Goal: Check status: Check status

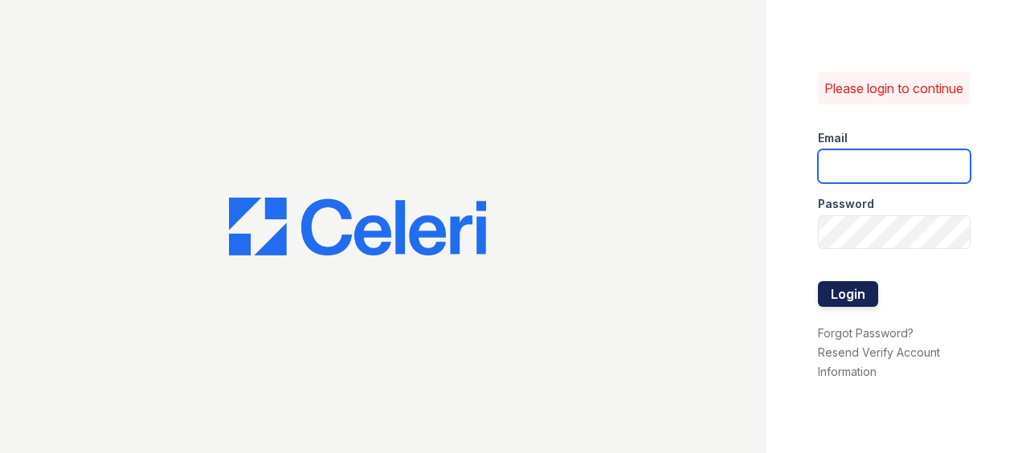
type input "[EMAIL_ADDRESS][DOMAIN_NAME]"
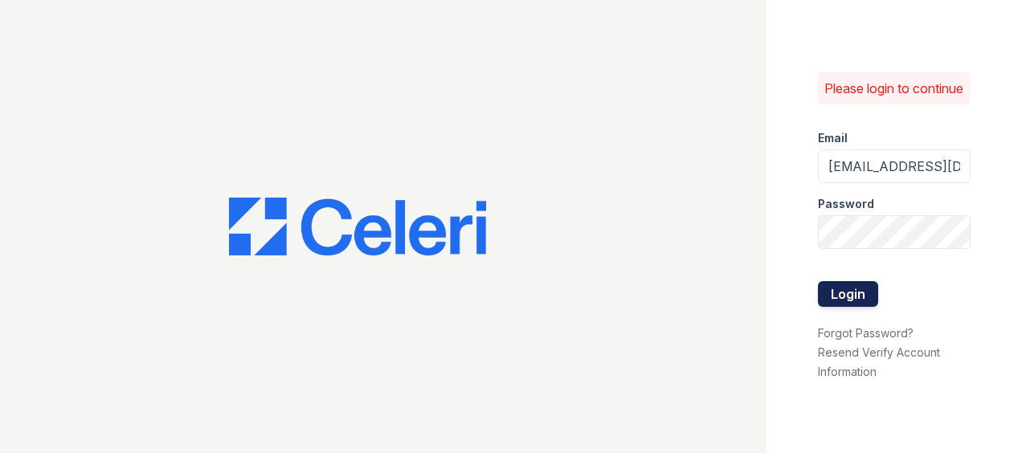
click at [837, 303] on button "Login" at bounding box center [848, 294] width 60 height 26
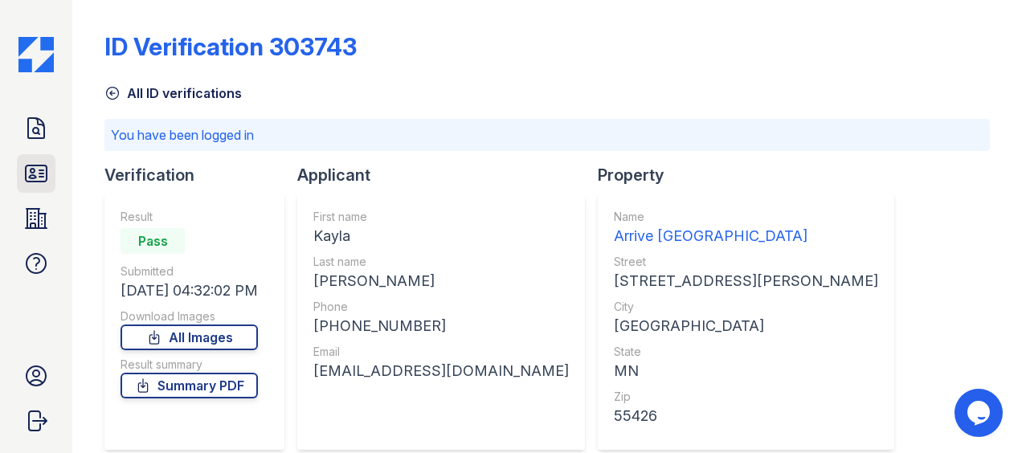
click at [48, 166] on icon at bounding box center [36, 174] width 26 height 26
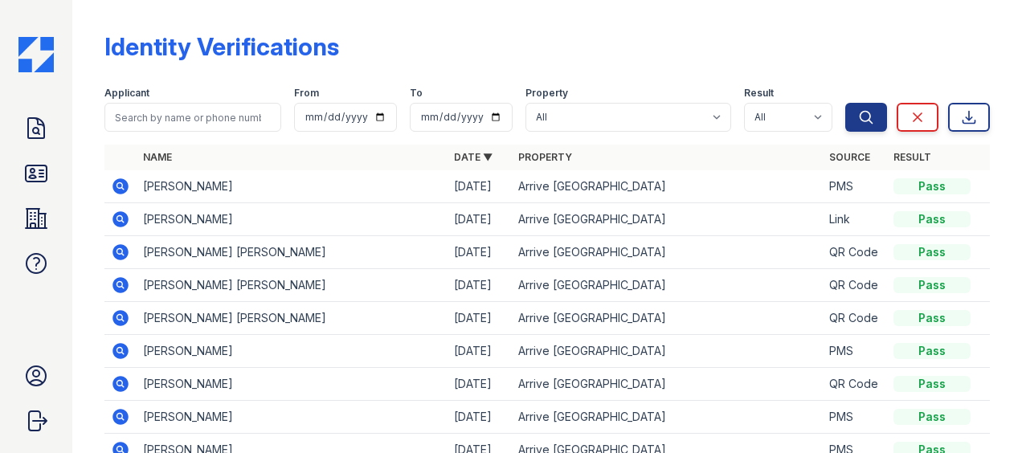
click at [119, 182] on icon at bounding box center [120, 186] width 19 height 19
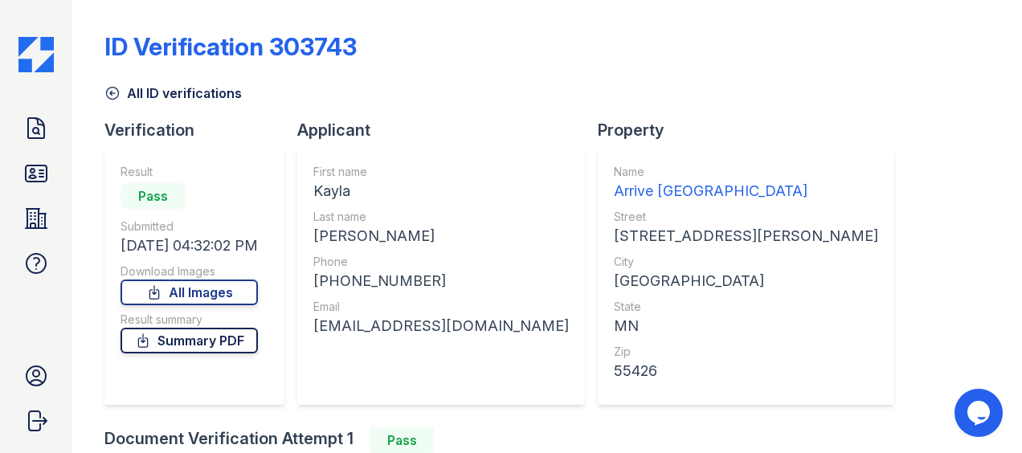
click at [215, 344] on link "Summary PDF" at bounding box center [189, 341] width 137 height 26
click at [219, 293] on link "All Images" at bounding box center [189, 293] width 137 height 26
click at [39, 169] on icon at bounding box center [36, 174] width 26 height 26
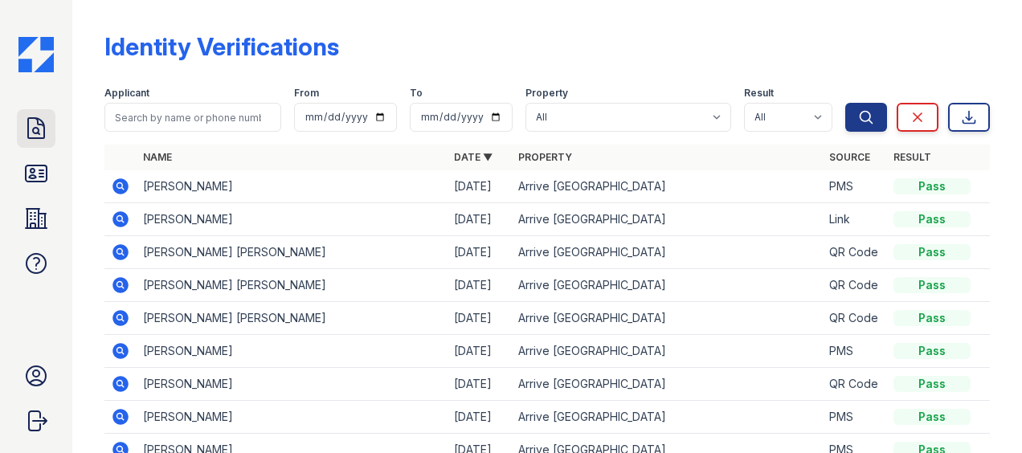
click at [37, 132] on icon at bounding box center [36, 129] width 26 height 26
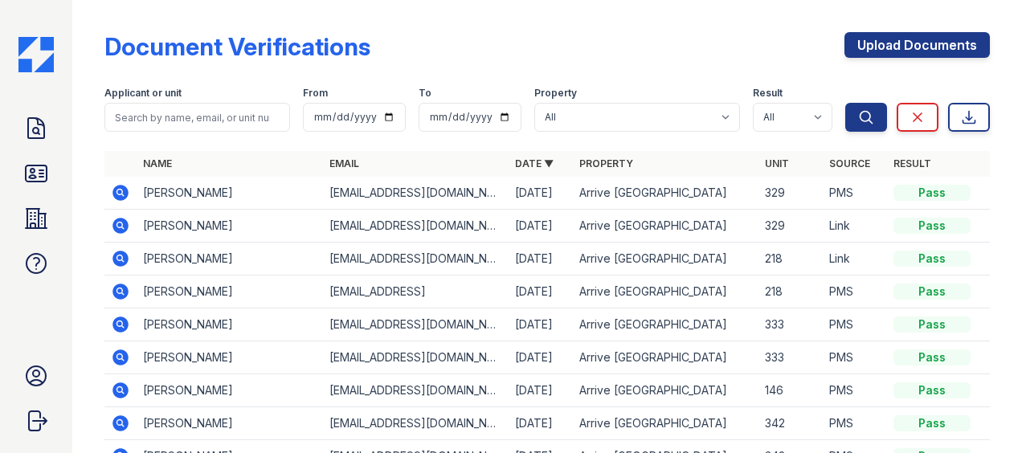
drag, startPoint x: 117, startPoint y: 198, endPoint x: 194, endPoint y: 157, distance: 87.7
click at [194, 157] on th "Name" at bounding box center [230, 164] width 186 height 26
click at [123, 192] on icon at bounding box center [120, 193] width 16 height 16
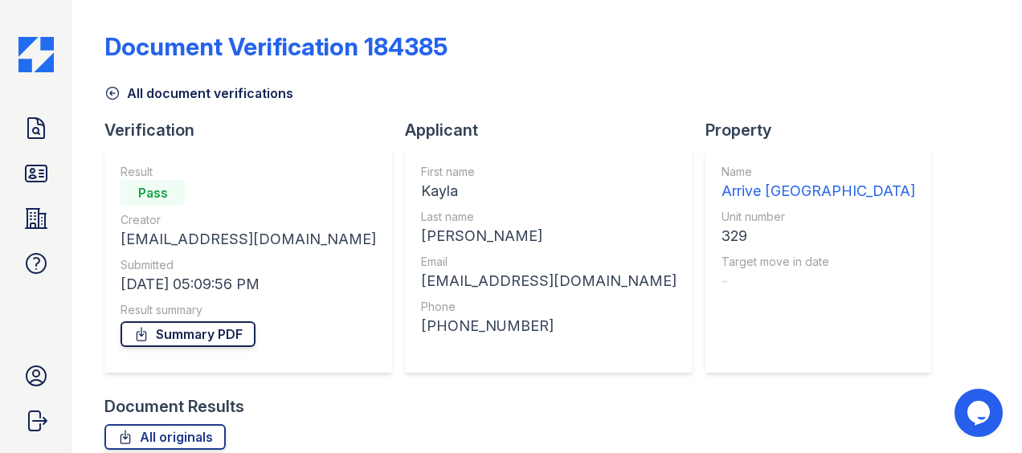
click at [164, 331] on link "Summary PDF" at bounding box center [188, 334] width 135 height 26
click at [32, 130] on icon at bounding box center [36, 128] width 16 height 20
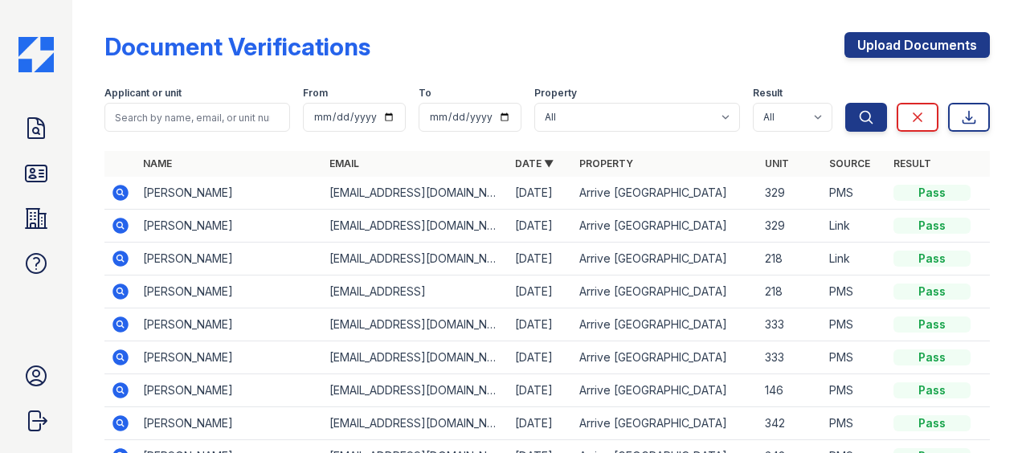
click at [122, 219] on icon at bounding box center [120, 226] width 16 height 16
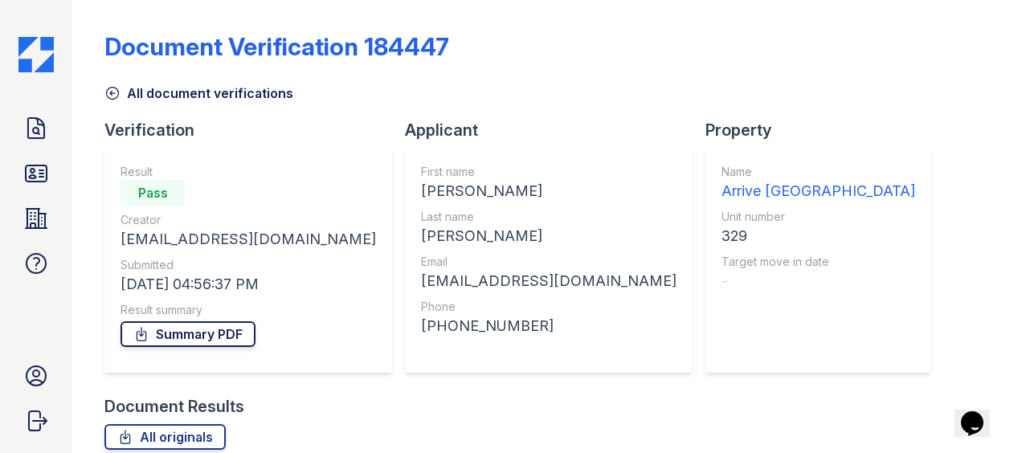
click at [245, 327] on link "Summary PDF" at bounding box center [188, 334] width 135 height 26
click at [38, 159] on link "ID Verifications" at bounding box center [36, 173] width 39 height 39
